Goal: Use online tool/utility: Utilize a website feature to perform a specific function

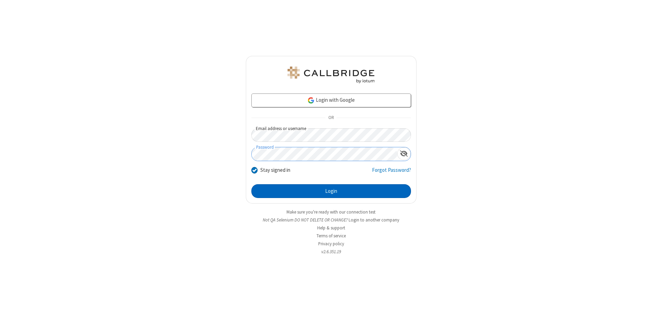
click at [331, 191] on button "Login" at bounding box center [332, 191] width 160 height 14
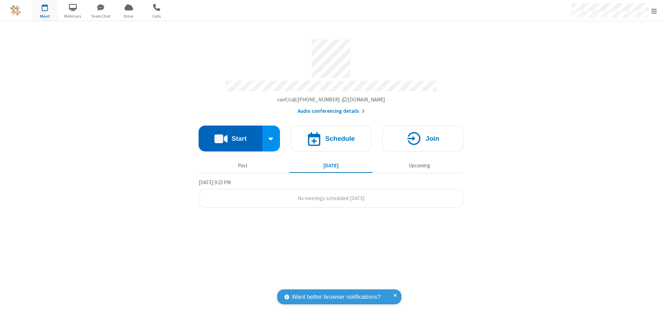
click at [230, 135] on button "Start" at bounding box center [231, 139] width 64 height 26
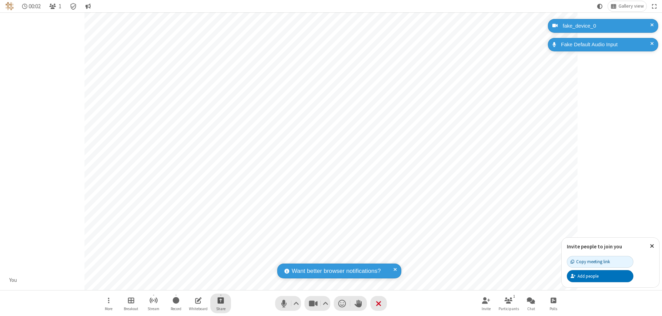
click at [221, 300] on span "Start sharing" at bounding box center [221, 300] width 7 height 9
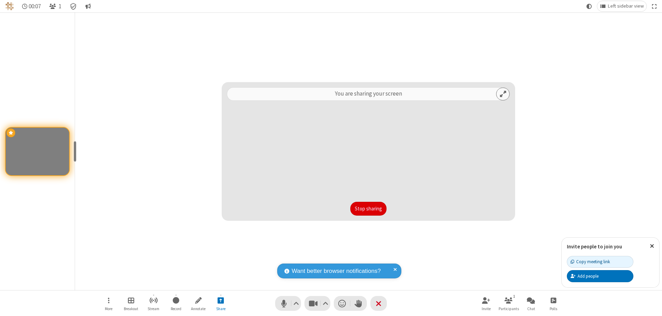
click at [368, 209] on button "Stop sharing" at bounding box center [369, 209] width 36 height 14
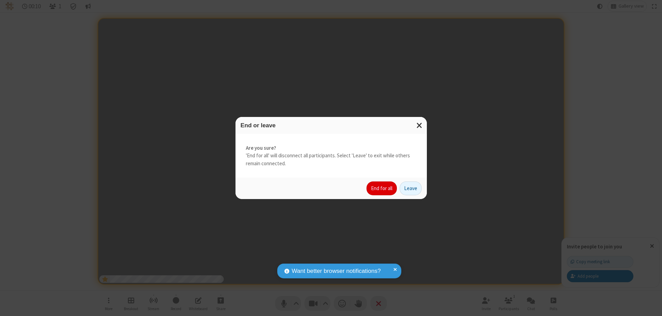
click at [382, 188] on button "End for all" at bounding box center [382, 188] width 30 height 14
